Goal: Information Seeking & Learning: Check status

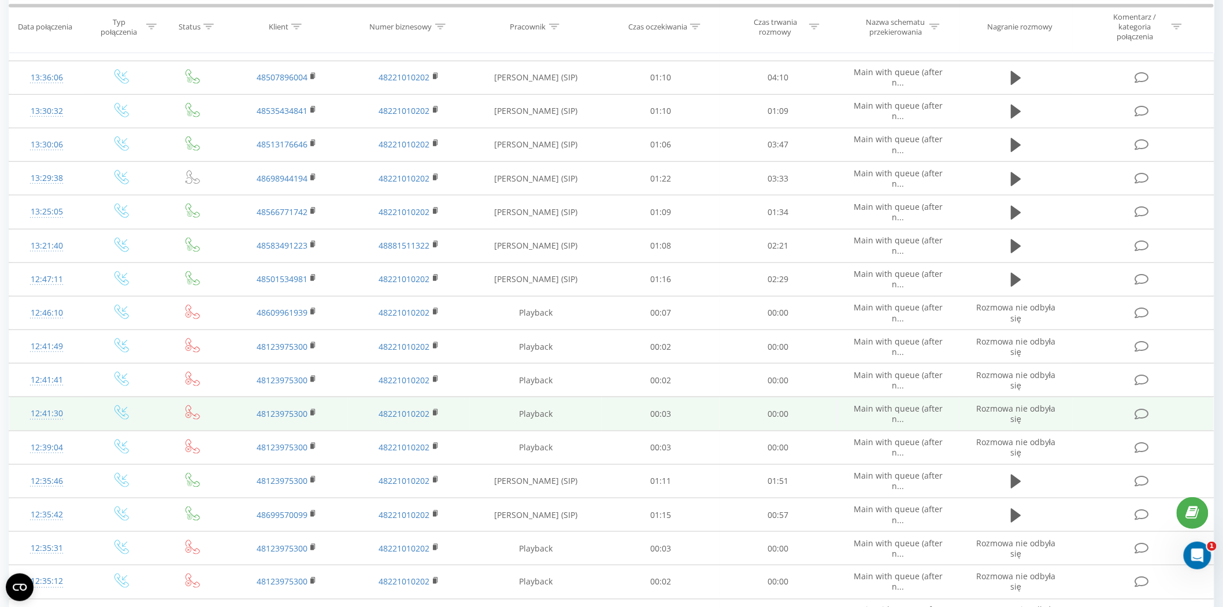
scroll to position [385, 0]
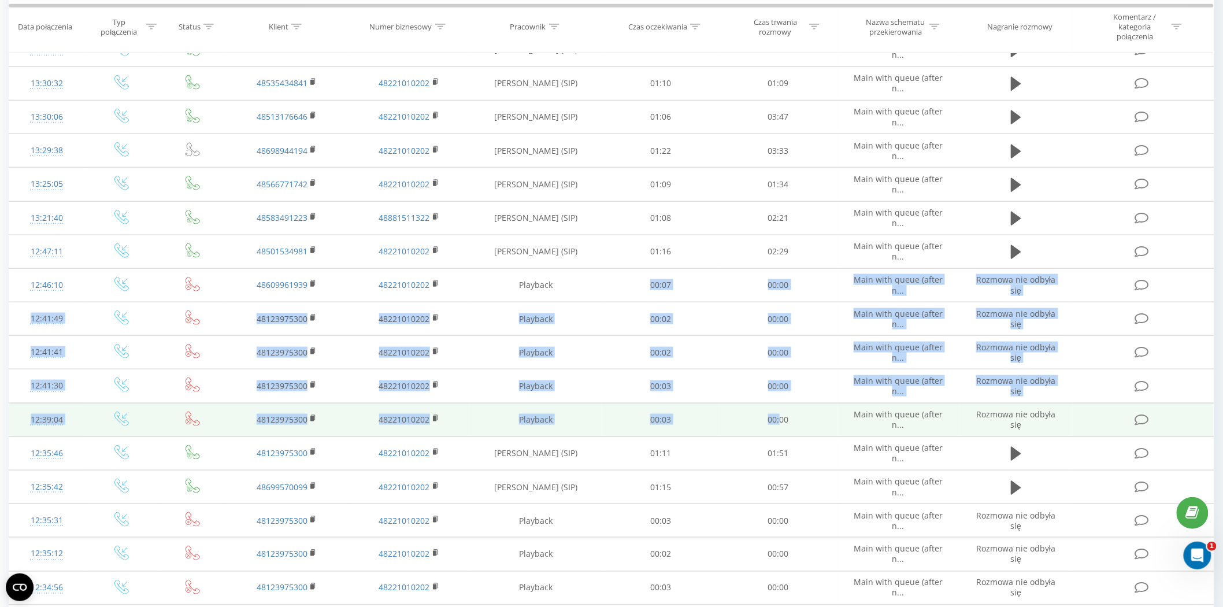
drag, startPoint x: 617, startPoint y: 288, endPoint x: 780, endPoint y: 420, distance: 209.7
click at [780, 420] on tbody "Dzisiaj 14:28:32 48601848233 48221010202 Marta Duralska (SIP) 01:06 04:28 Main …" at bounding box center [611, 207] width 1205 height 864
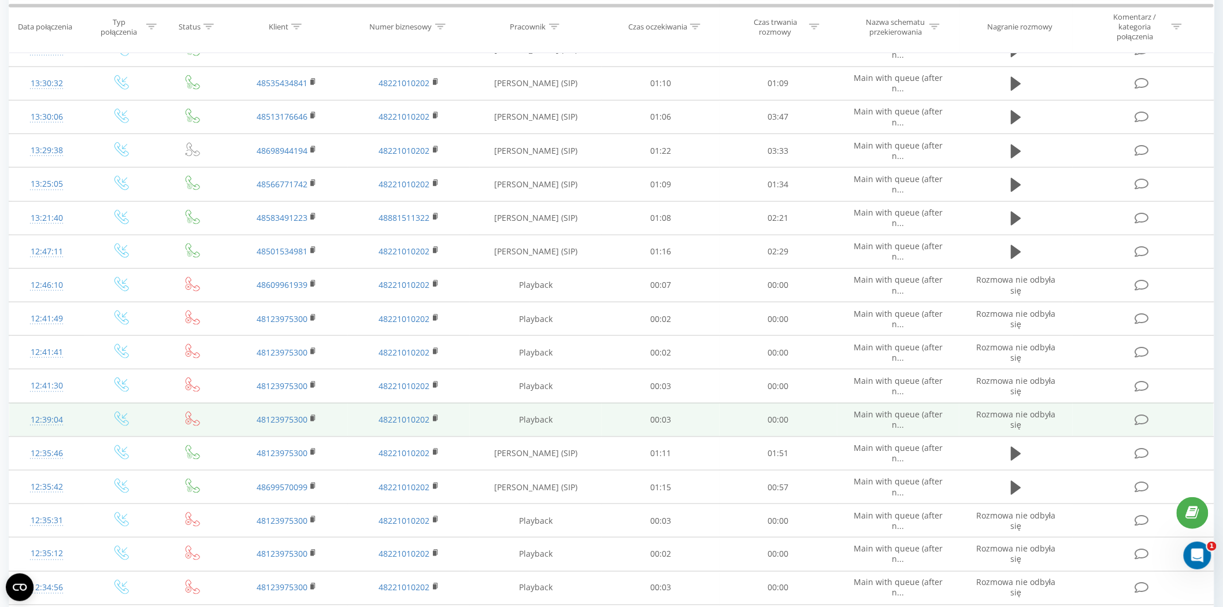
click at [783, 426] on td "00:00" at bounding box center [779, 420] width 118 height 34
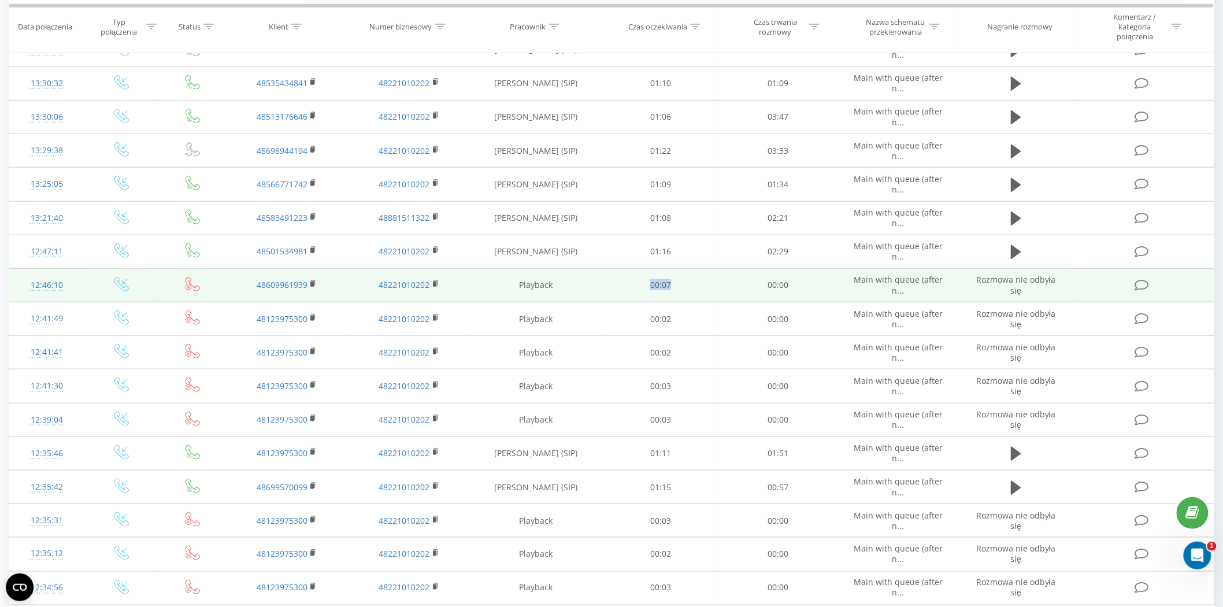
drag, startPoint x: 678, startPoint y: 291, endPoint x: 637, endPoint y: 296, distance: 41.4
click at [639, 294] on td "00:07" at bounding box center [661, 285] width 118 height 34
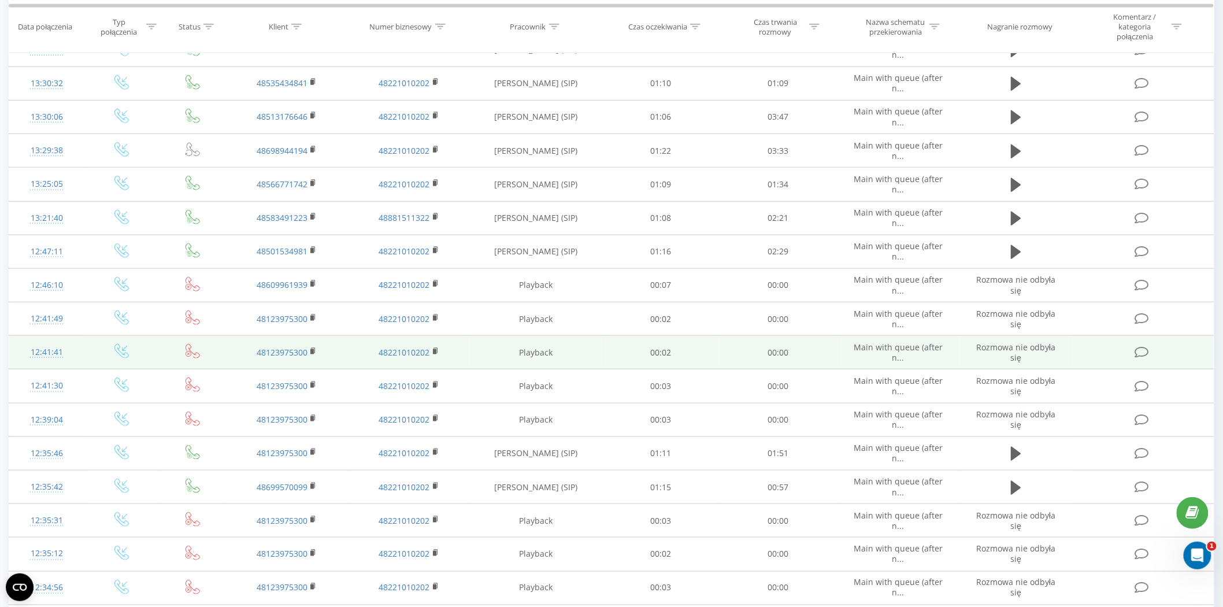
drag, startPoint x: 632, startPoint y: 345, endPoint x: 634, endPoint y: 352, distance: 6.5
click at [632, 346] on td "00:02" at bounding box center [661, 353] width 118 height 34
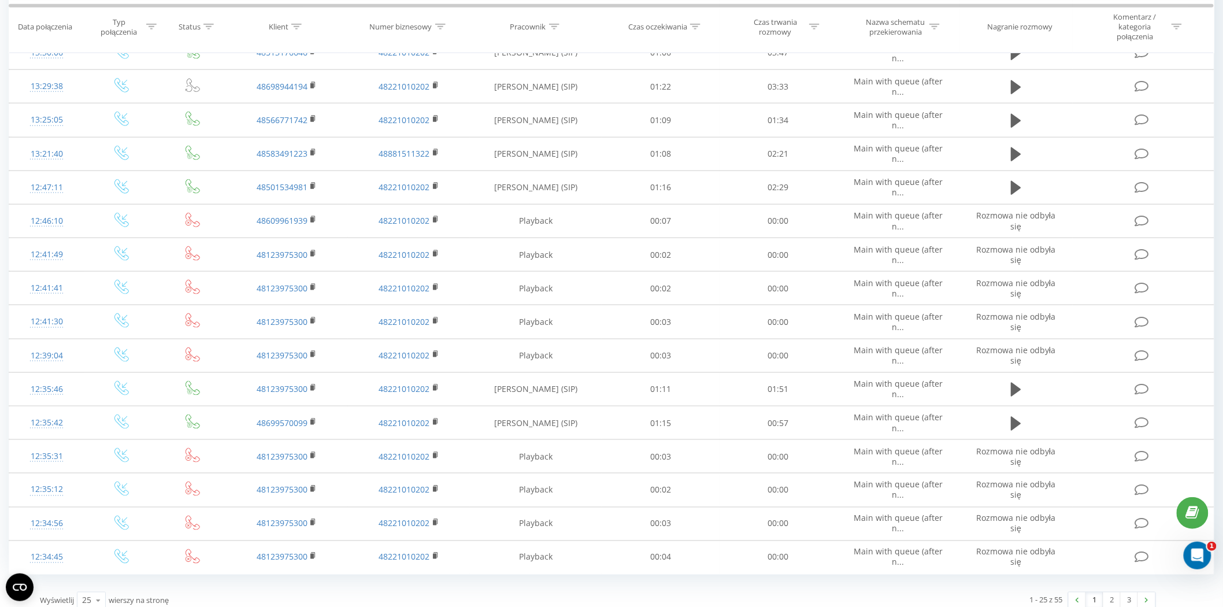
scroll to position [461, 0]
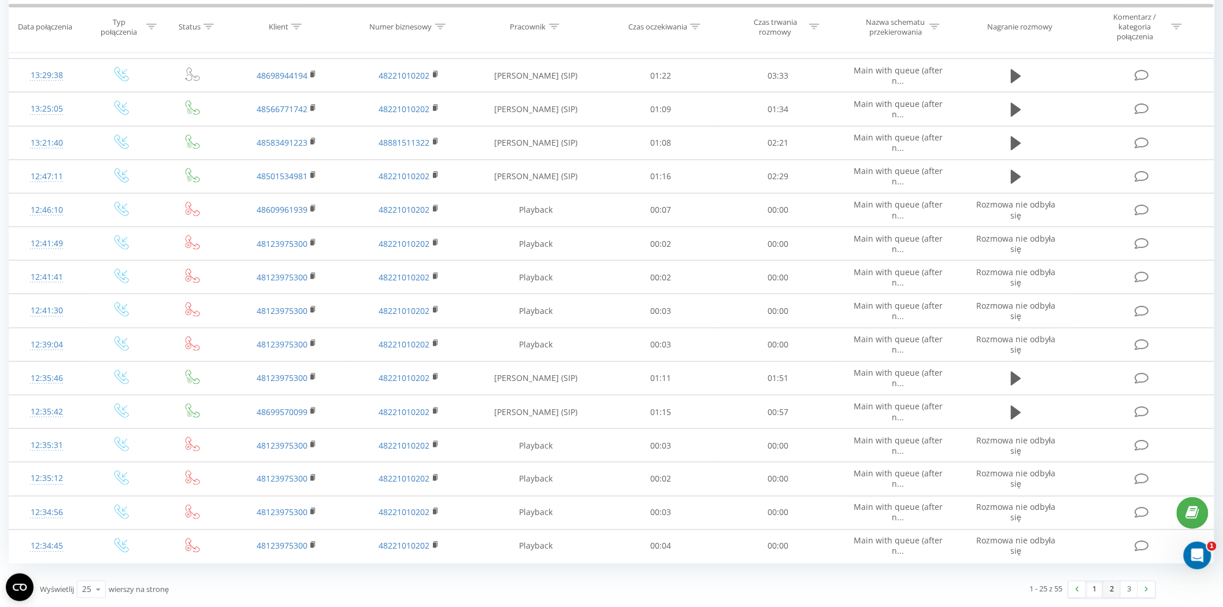
click at [1112, 593] on link "2" at bounding box center [1112, 590] width 17 height 16
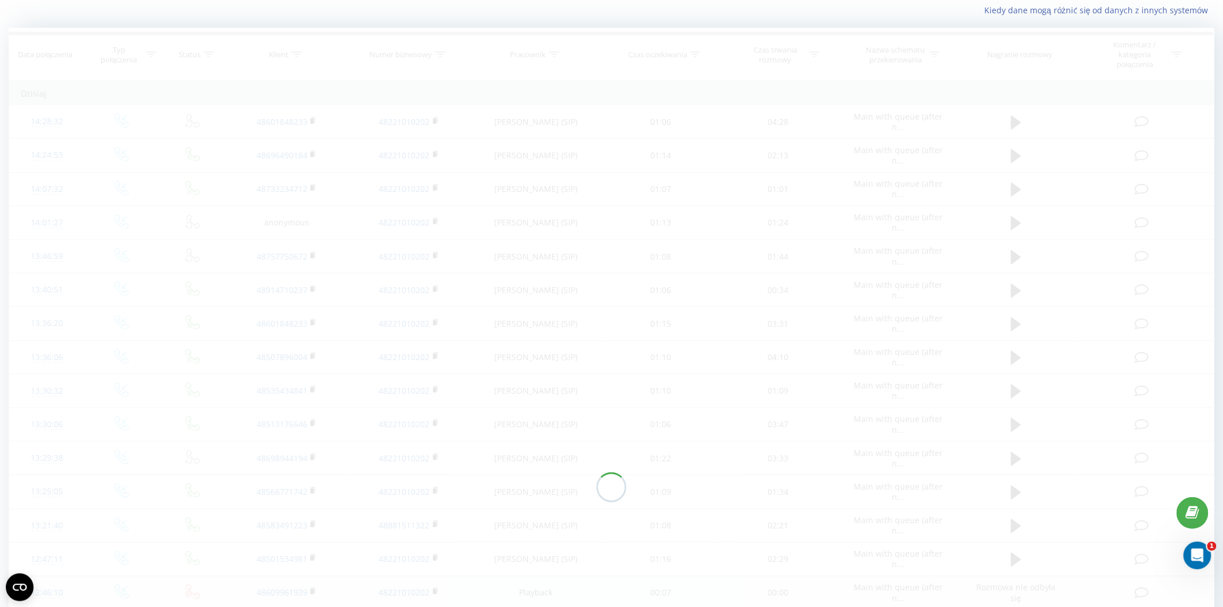
scroll to position [76, 0]
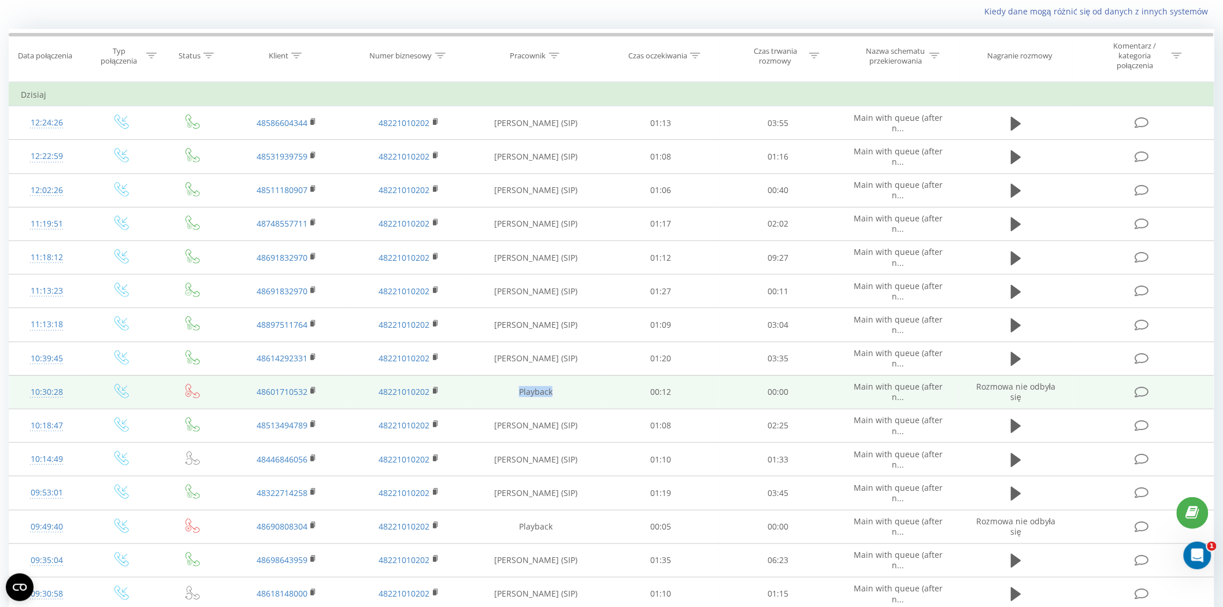
drag, startPoint x: 585, startPoint y: 393, endPoint x: 496, endPoint y: 400, distance: 89.3
click at [496, 400] on td "Playback" at bounding box center [536, 392] width 132 height 34
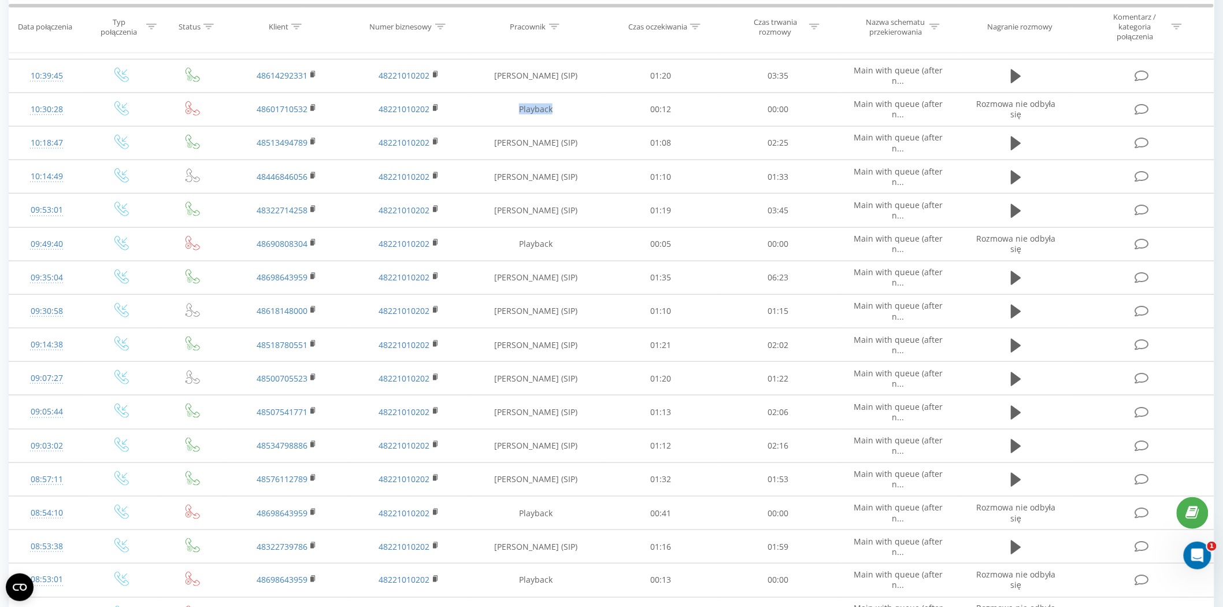
scroll to position [461, 0]
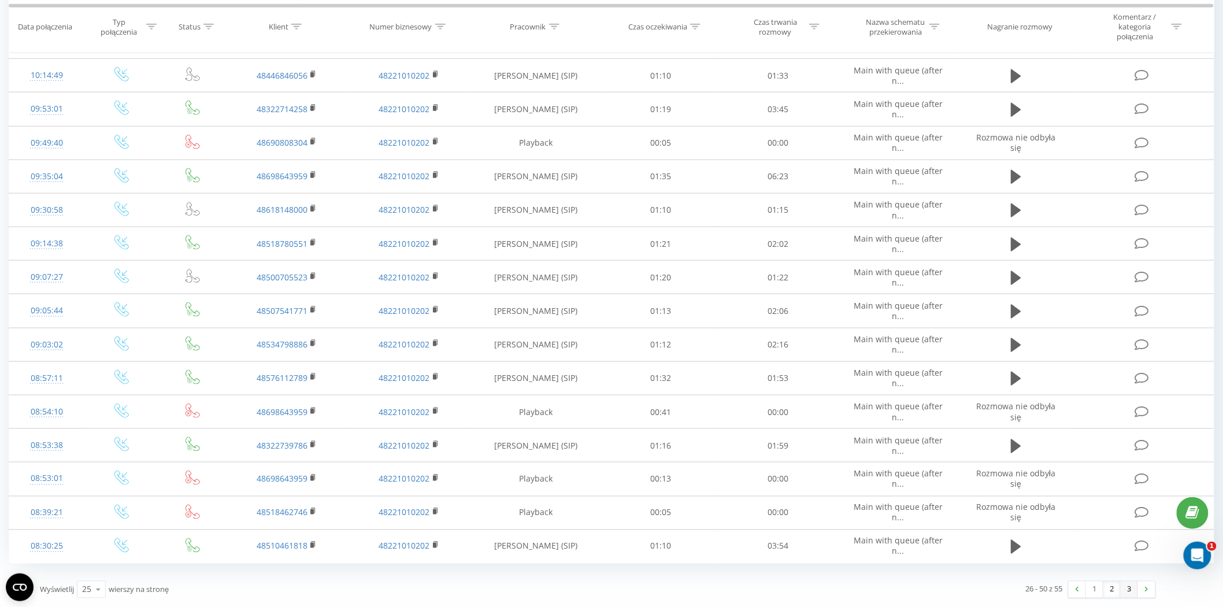
click at [1131, 588] on link "3" at bounding box center [1129, 590] width 17 height 16
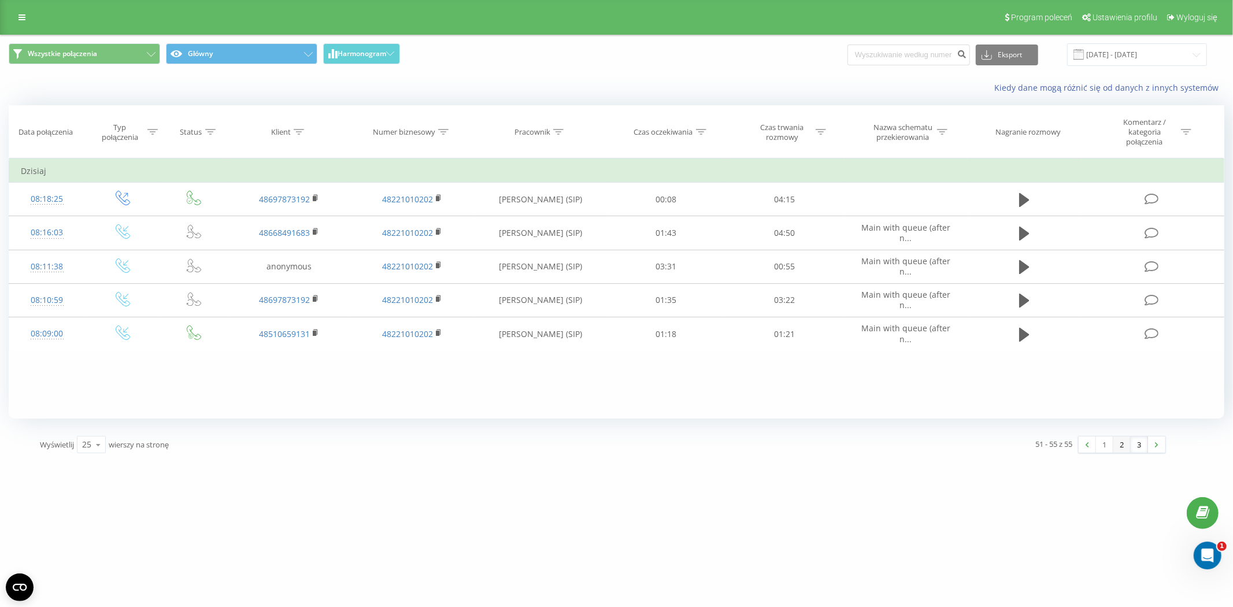
click at [1124, 443] on link "2" at bounding box center [1122, 444] width 17 height 16
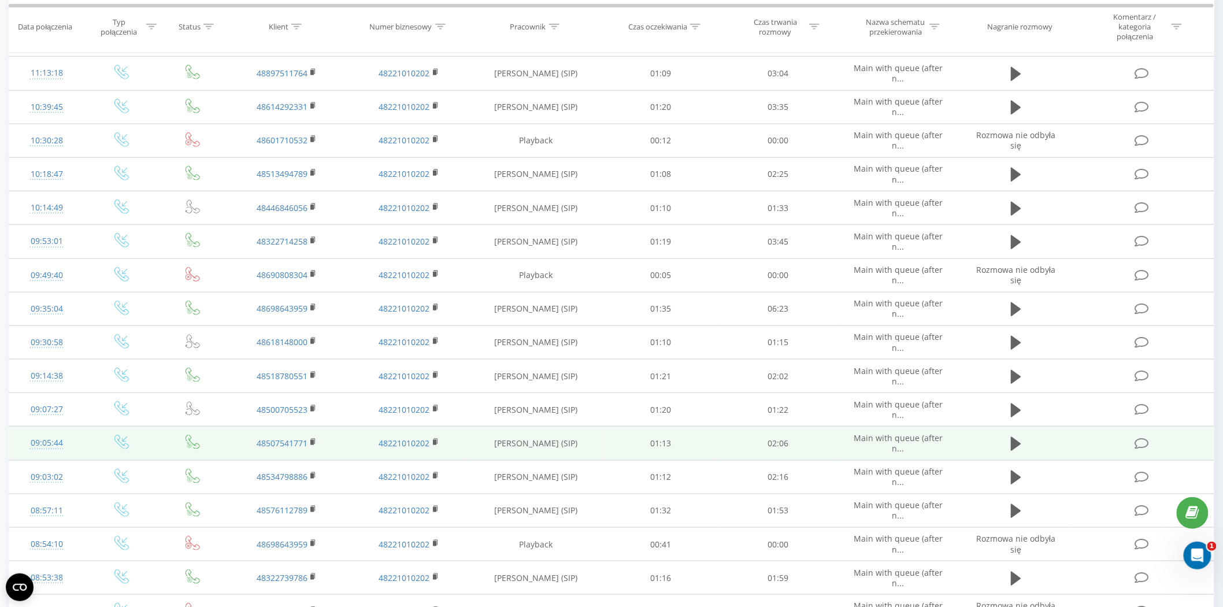
scroll to position [461, 0]
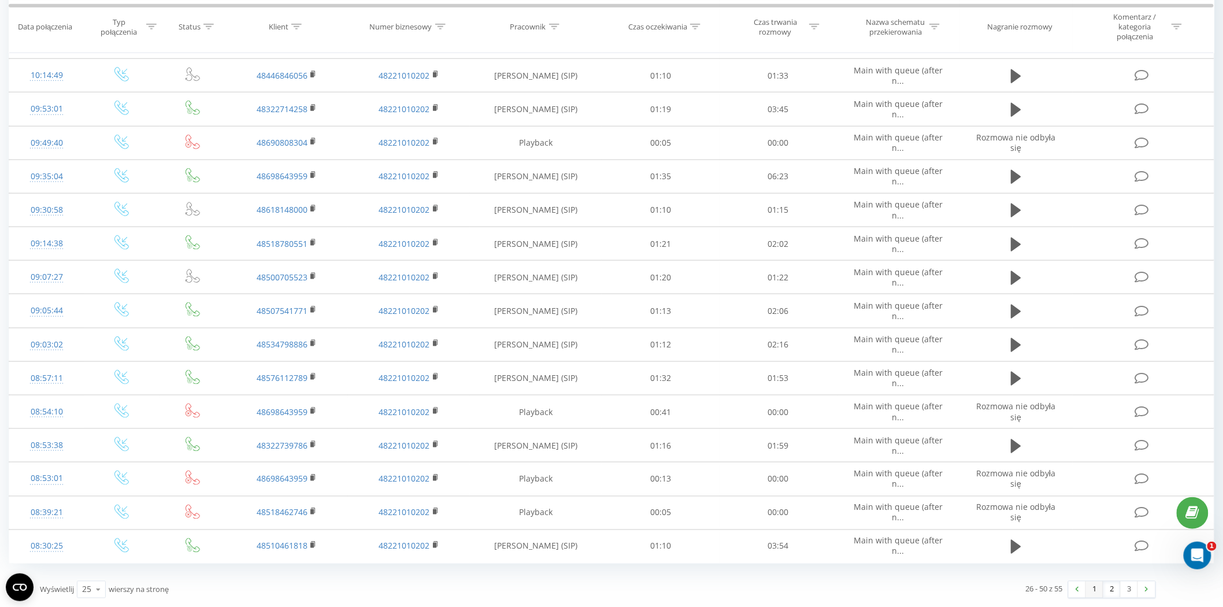
click at [1096, 594] on link "1" at bounding box center [1094, 590] width 17 height 16
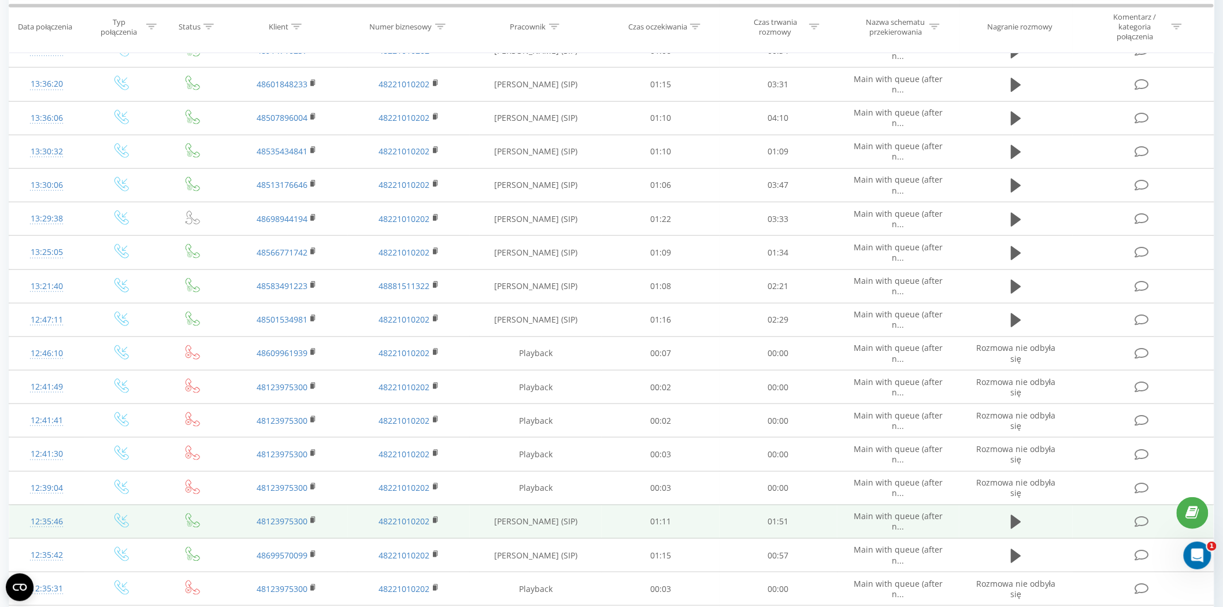
scroll to position [461, 0]
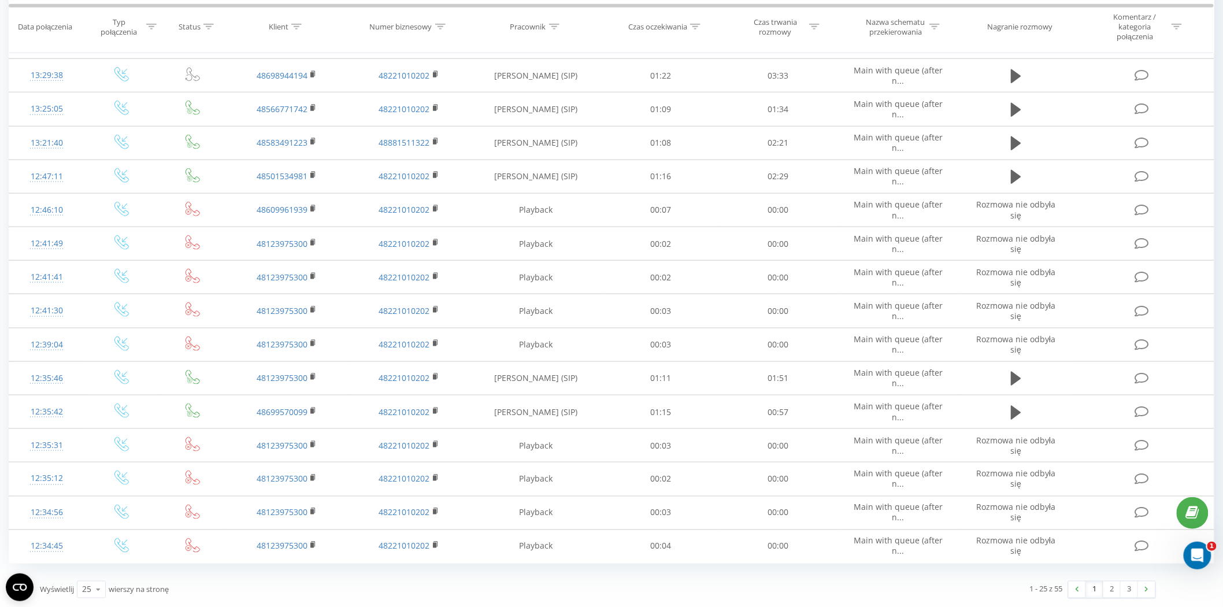
click at [1089, 593] on link "1" at bounding box center [1094, 590] width 17 height 16
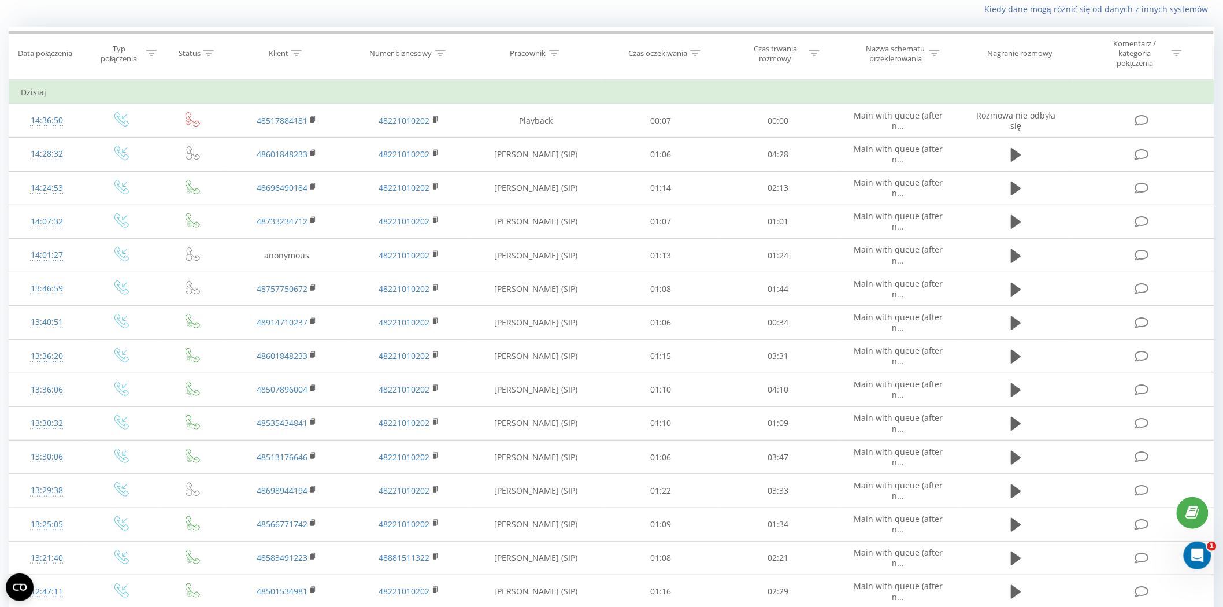
scroll to position [76, 0]
